Goal: Information Seeking & Learning: Check status

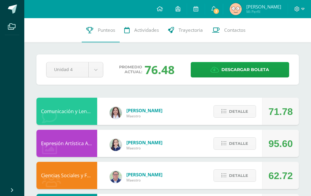
click at [227, 113] on button "Detalle" at bounding box center [234, 112] width 42 height 12
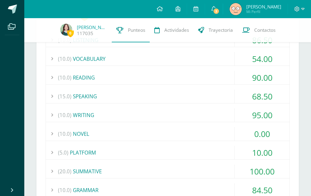
scroll to position [123, 0]
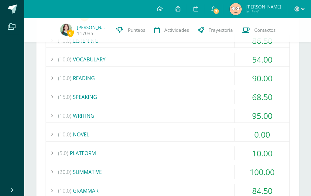
click at [249, 191] on div "84.50" at bounding box center [261, 191] width 55 height 14
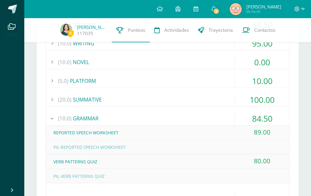
scroll to position [197, 0]
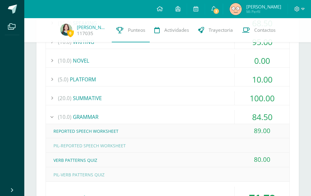
click at [262, 98] on div "100.00" at bounding box center [261, 99] width 55 height 14
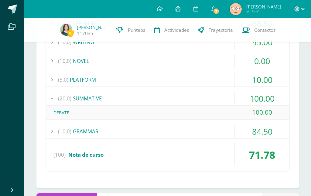
scroll to position [193, 0]
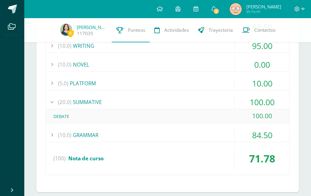
click at [264, 85] on div "10.00" at bounding box center [261, 84] width 55 height 14
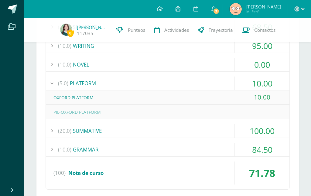
click at [260, 53] on div "95.00" at bounding box center [261, 46] width 55 height 14
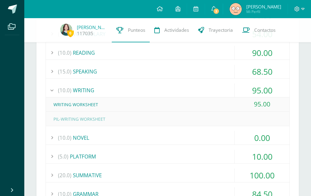
scroll to position [145, 0]
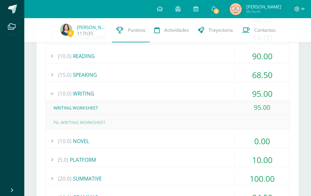
click at [266, 136] on div "0.00" at bounding box center [261, 142] width 55 height 14
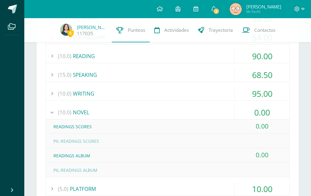
click at [276, 89] on div "95.00" at bounding box center [261, 94] width 55 height 14
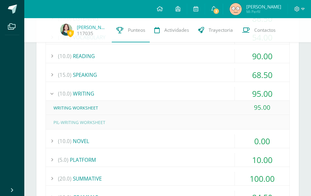
click at [275, 63] on div "(10.0) READING 90.00" at bounding box center [167, 56] width 243 height 14
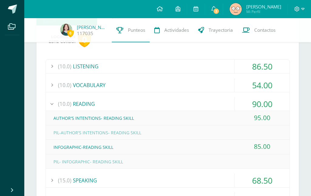
scroll to position [98, 0]
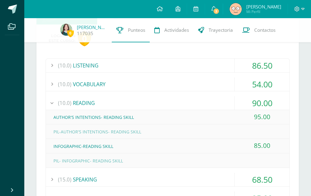
click at [279, 77] on div "(10.0) LISTENING 86.50 GOALS FOR THE SUMMER VACATION 93.00" at bounding box center [167, 187] width 244 height 256
click at [262, 79] on div "54.00" at bounding box center [261, 85] width 55 height 14
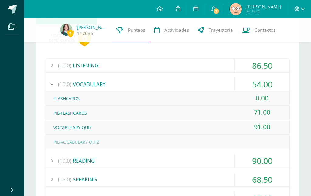
click at [271, 63] on div "86.50" at bounding box center [261, 66] width 55 height 14
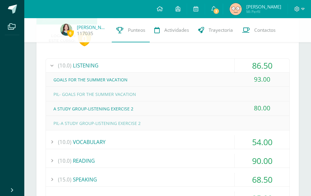
click at [265, 63] on div "86.50" at bounding box center [261, 66] width 55 height 14
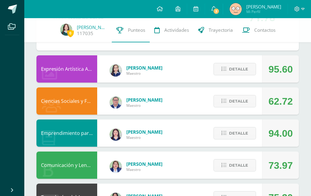
scroll to position [313, 0]
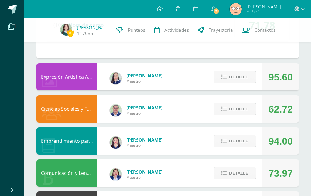
click at [252, 102] on div "Detalle" at bounding box center [233, 109] width 58 height 27
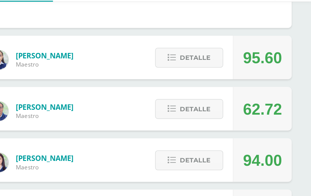
click at [213, 103] on button "Detalle" at bounding box center [234, 109] width 42 height 12
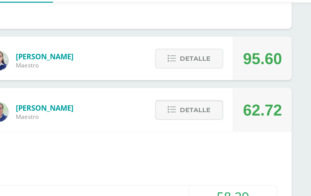
click at [188, 67] on div "Pendiente Unidad 4 Unidad 1 Unidad 2 Unidad 3 Unidad 4 Promedio actual: 76.48 D…" at bounding box center [167, 190] width 286 height 969
click at [262, 96] on div "62.72" at bounding box center [280, 109] width 37 height 27
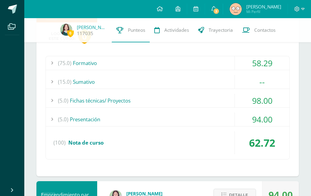
scroll to position [414, 0]
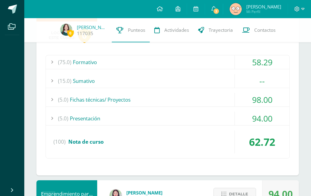
click at [265, 57] on div "58.29" at bounding box center [261, 62] width 55 height 14
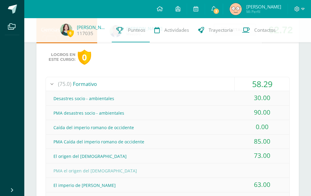
scroll to position [383, 0]
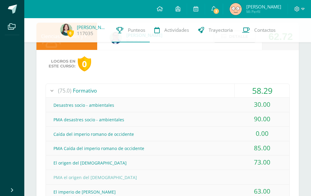
click at [266, 91] on div "58.29" at bounding box center [261, 91] width 55 height 14
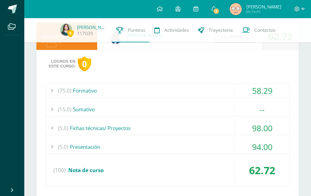
click at [257, 95] on div "58.29" at bounding box center [261, 91] width 55 height 14
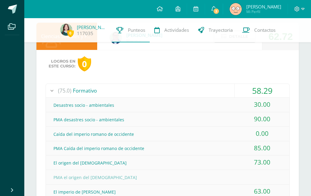
click at [269, 88] on div "58.29" at bounding box center [261, 91] width 55 height 14
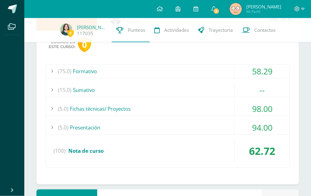
scroll to position [407, 0]
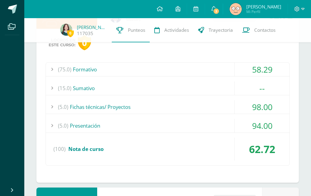
click at [276, 110] on div "98.00" at bounding box center [261, 107] width 55 height 14
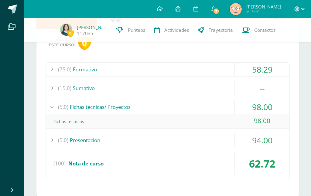
click at [275, 108] on div "98.00" at bounding box center [261, 107] width 55 height 14
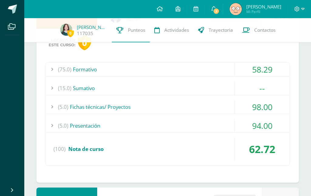
click at [271, 121] on div "94.00" at bounding box center [261, 126] width 55 height 14
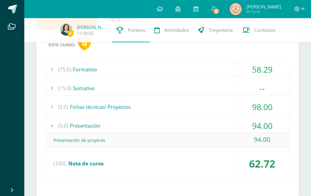
click at [275, 124] on div "94.00" at bounding box center [261, 126] width 55 height 14
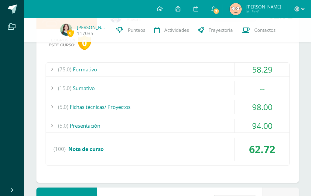
click at [271, 86] on div "--" at bounding box center [261, 89] width 55 height 14
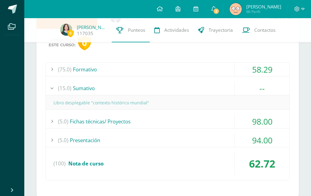
click at [281, 83] on div "--" at bounding box center [261, 89] width 55 height 14
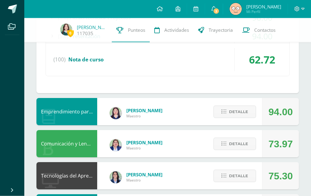
scroll to position [498, 0]
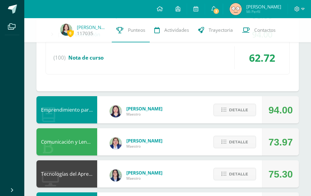
click at [237, 111] on span "Detalle" at bounding box center [238, 110] width 19 height 11
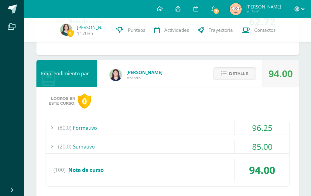
scroll to position [538, 0]
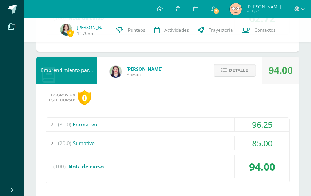
click at [273, 123] on div "96.25" at bounding box center [261, 125] width 55 height 14
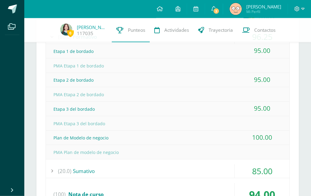
scroll to position [631, 0]
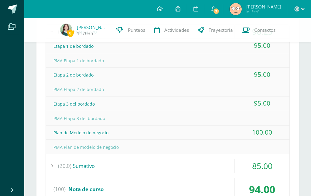
click at [260, 164] on div "85.00" at bounding box center [261, 166] width 55 height 14
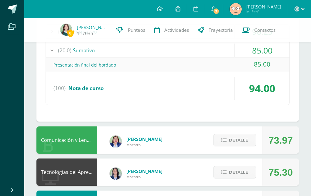
click at [255, 48] on div "85.00" at bounding box center [261, 51] width 55 height 14
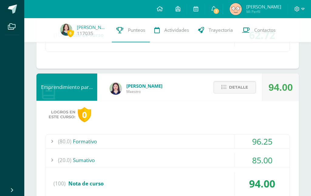
scroll to position [520, 0]
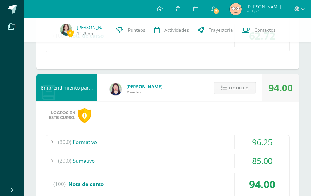
click at [232, 79] on div "Detalle" at bounding box center [233, 87] width 58 height 27
click at [230, 84] on span "Detalle" at bounding box center [238, 87] width 19 height 11
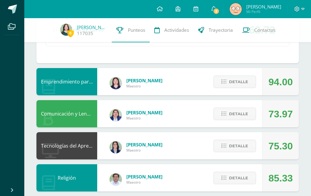
scroll to position [525, 0]
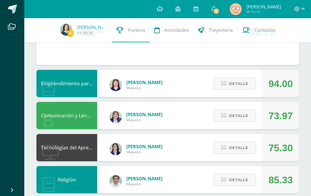
click at [231, 116] on span "Detalle" at bounding box center [238, 115] width 19 height 11
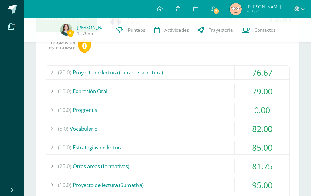
scroll to position [624, 0]
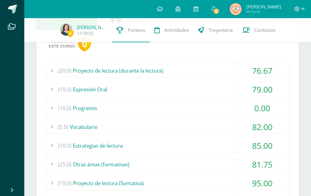
click at [276, 63] on div "Logros en este curso: 0 (20.0) Proyecto de lectura (durante la lectura) 76.67 A…" at bounding box center [167, 145] width 262 height 230
click at [277, 64] on div "Logros en este curso: 0 (20.0) Proyecto de lectura (durante la lectura) 76.67 A…" at bounding box center [167, 145] width 262 height 230
click at [244, 72] on div "76.67" at bounding box center [261, 71] width 55 height 14
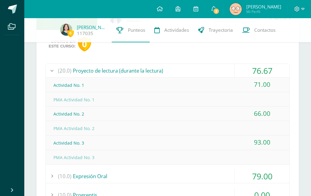
click at [251, 71] on div "76.67" at bounding box center [261, 71] width 55 height 14
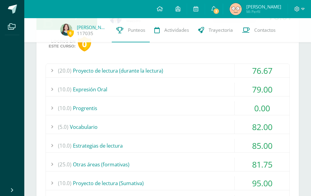
click at [266, 92] on div "79.00" at bounding box center [261, 90] width 55 height 14
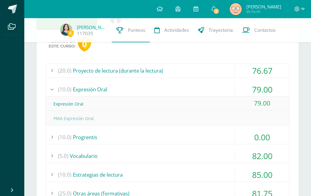
click at [275, 93] on div "79.00" at bounding box center [261, 90] width 55 height 14
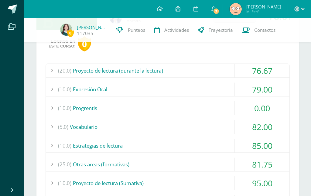
click at [264, 107] on div "0.00" at bounding box center [261, 109] width 55 height 14
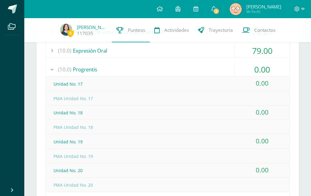
scroll to position [665, 0]
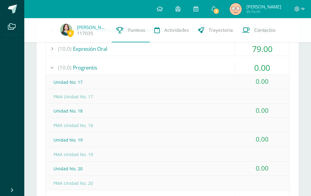
click at [262, 71] on div "0.00" at bounding box center [261, 68] width 55 height 14
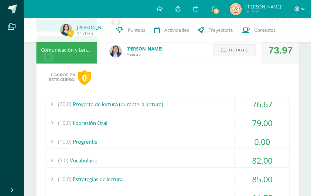
scroll to position [571, 0]
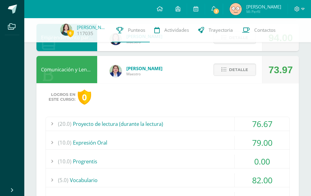
click at [238, 64] on div "Detalle" at bounding box center [233, 69] width 58 height 27
click at [239, 67] on span "Detalle" at bounding box center [238, 69] width 19 height 11
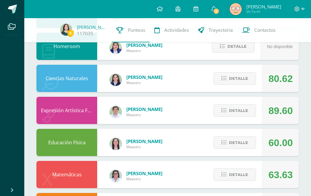
click at [231, 145] on span "Detalle" at bounding box center [238, 142] width 19 height 11
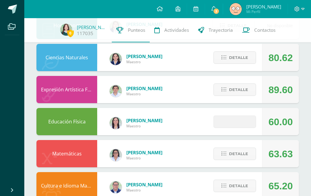
scroll to position [745, 0]
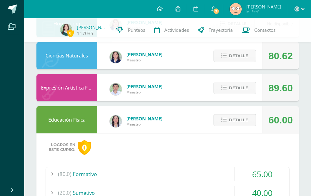
click at [231, 121] on span "Detalle" at bounding box center [238, 120] width 19 height 11
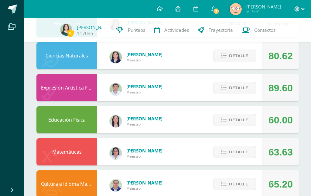
scroll to position [770, 0]
